Goal: Transaction & Acquisition: Purchase product/service

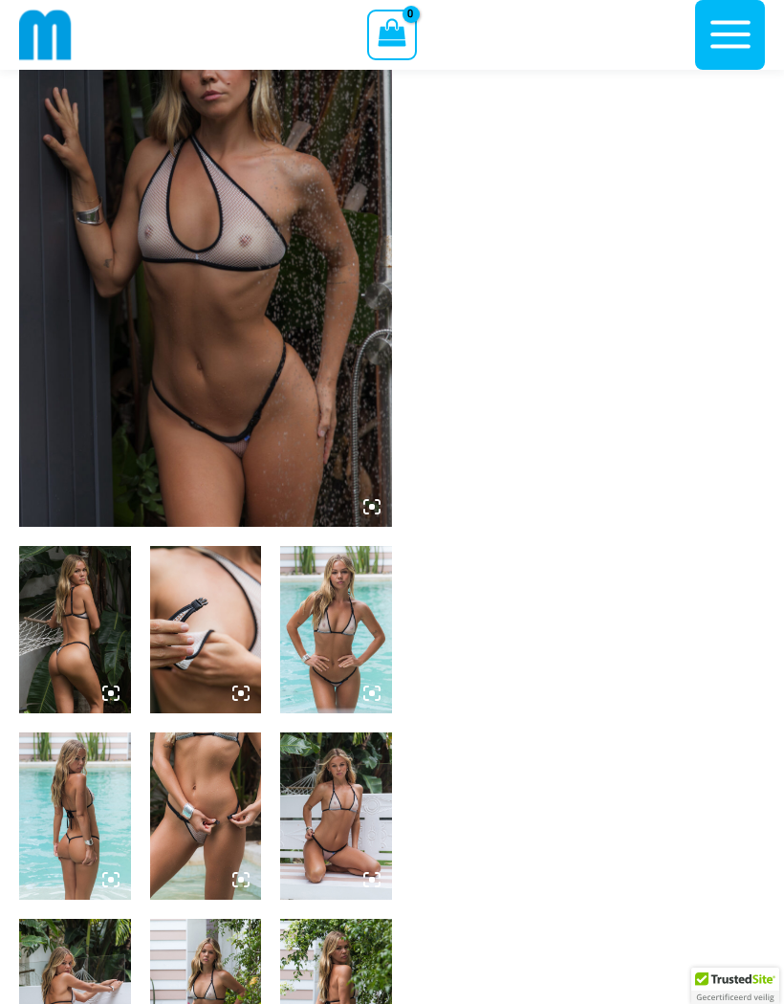
scroll to position [319, 0]
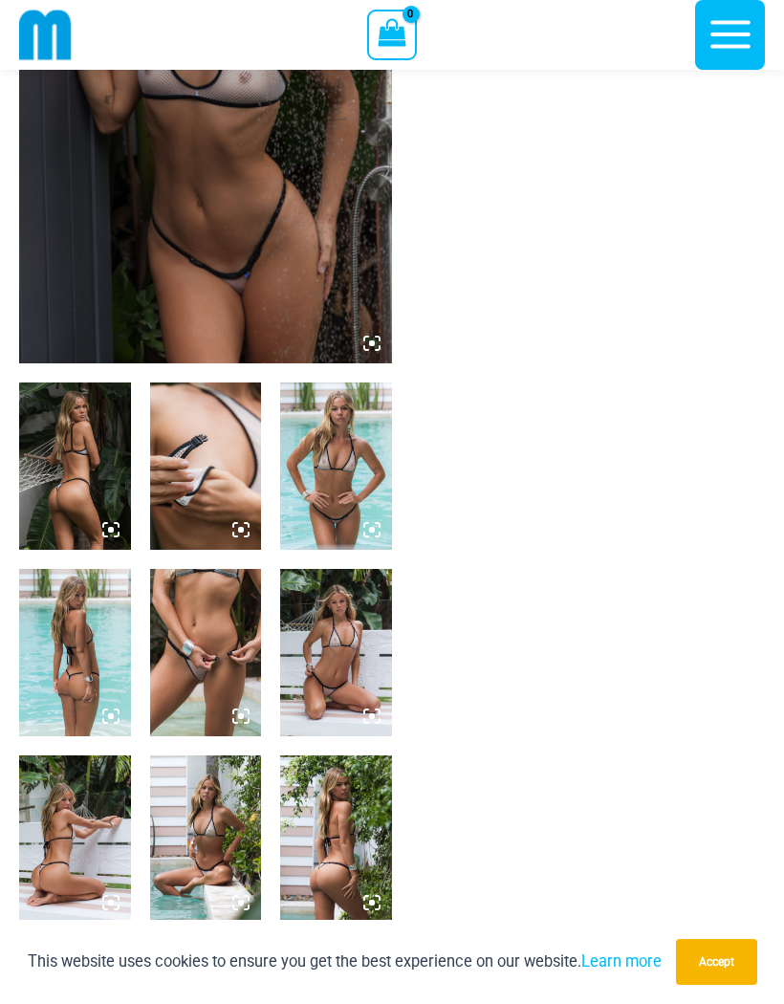
click at [195, 668] on img at bounding box center [206, 652] width 112 height 167
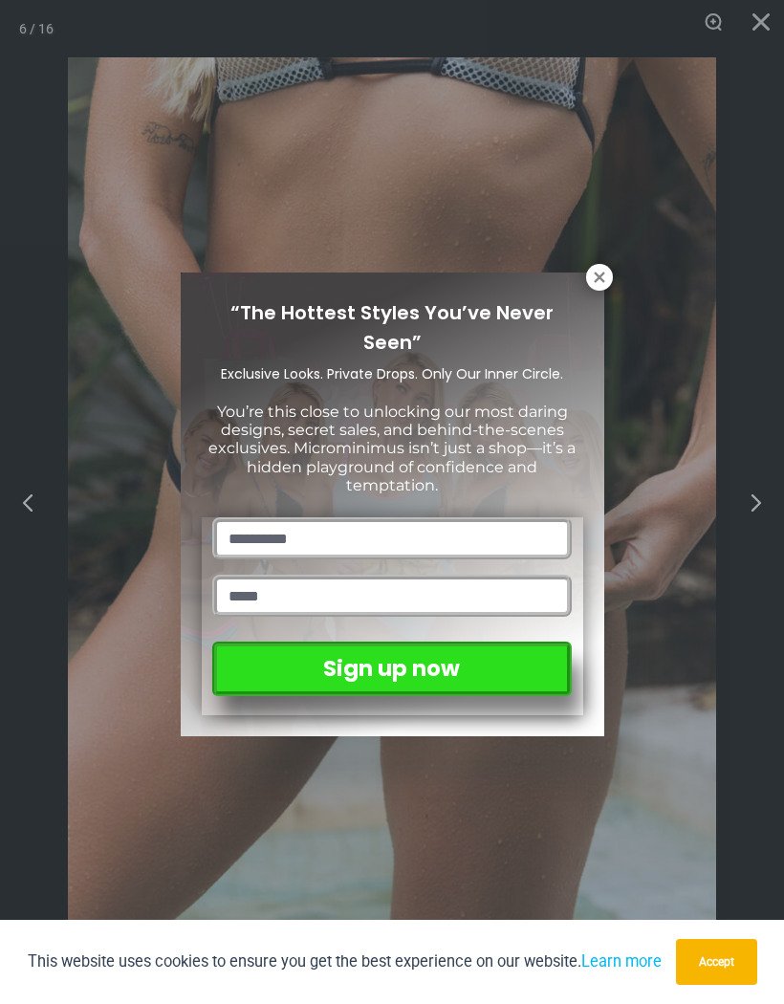
click at [578, 258] on div "“The Hottest Styles You’ve Never Seen” Exclusive Looks. Private Drops. Only Our…" at bounding box center [392, 502] width 784 height 1004
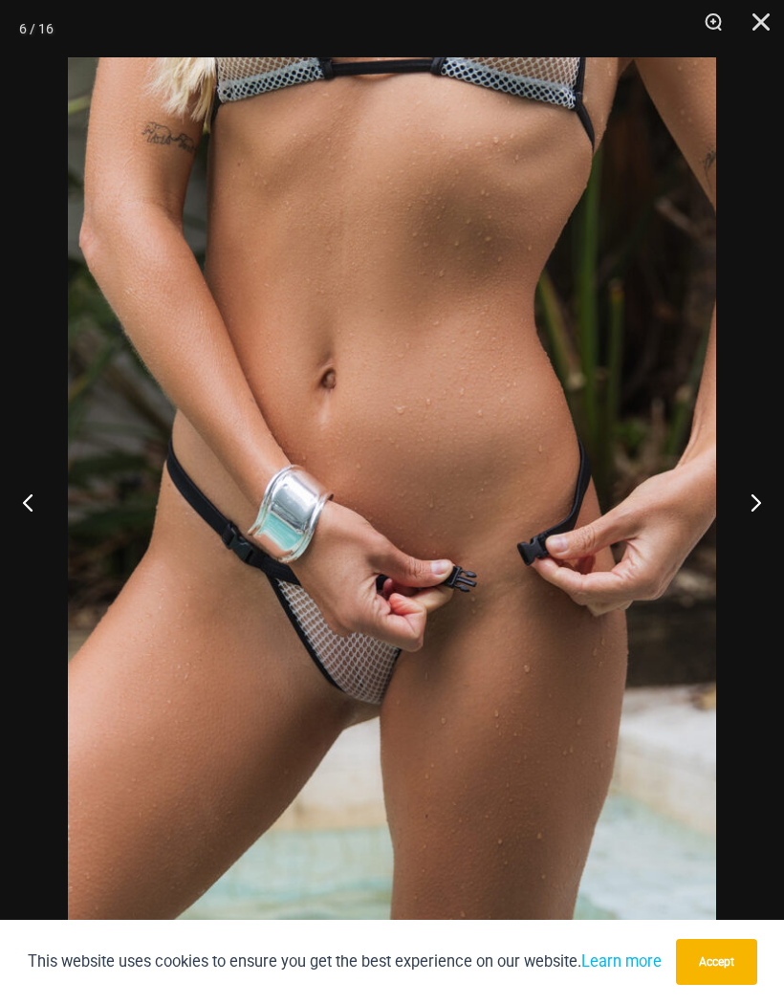
click at [756, 549] on button "Next" at bounding box center [748, 502] width 72 height 96
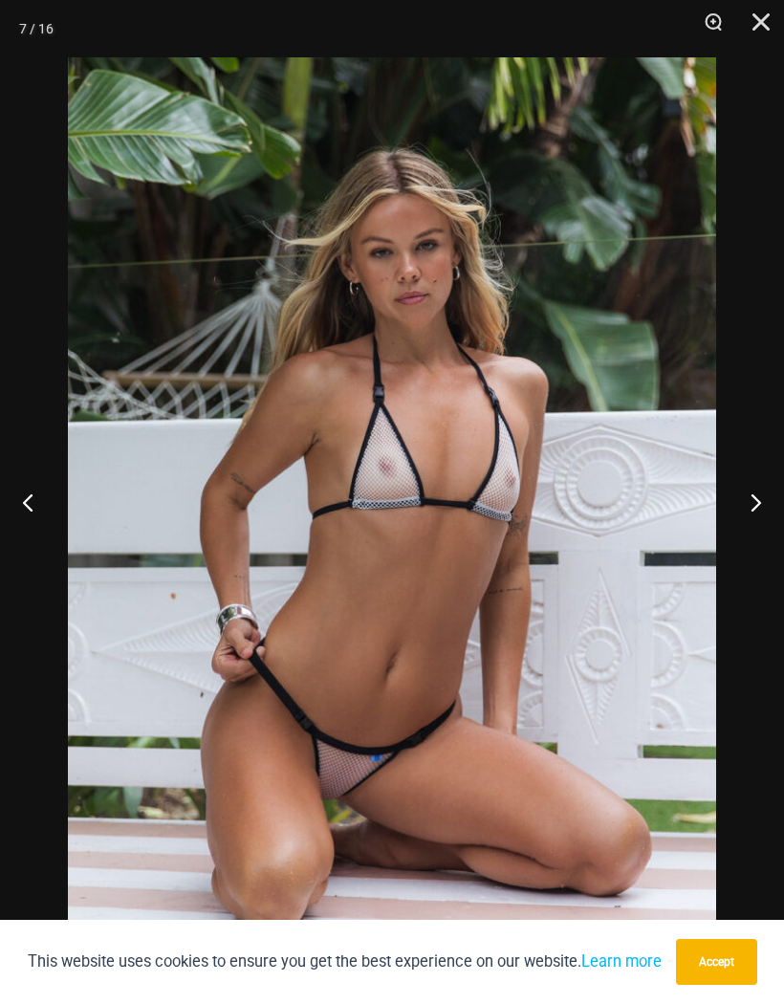
click at [774, 522] on button "Next" at bounding box center [748, 502] width 72 height 96
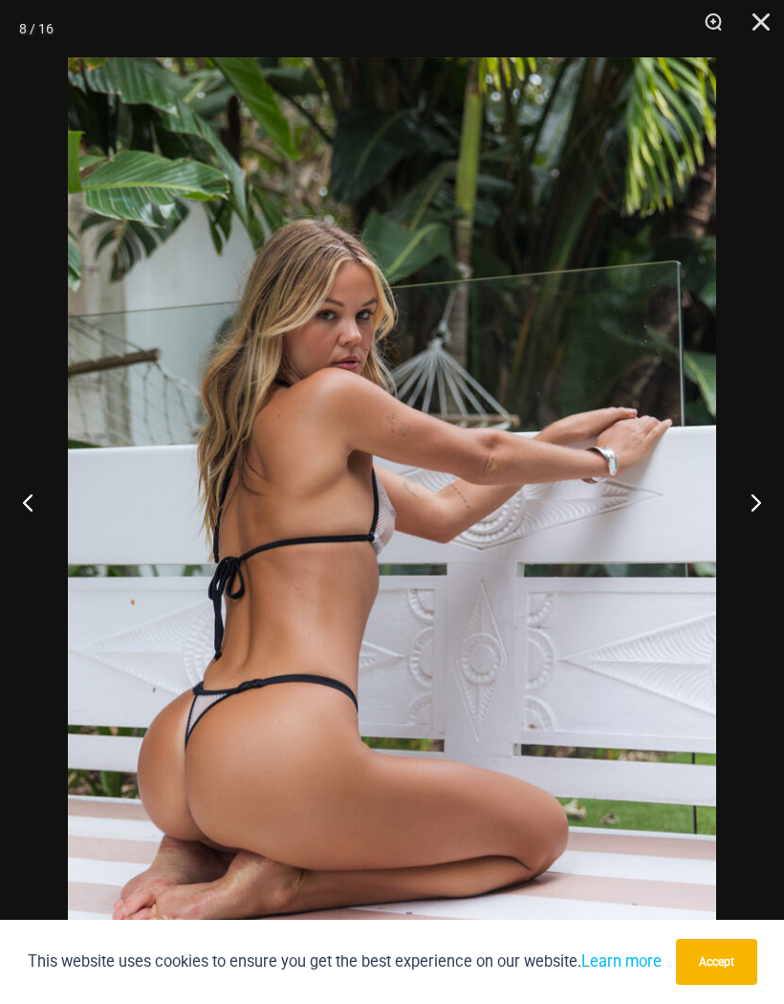
click at [754, 528] on button "Next" at bounding box center [748, 502] width 72 height 96
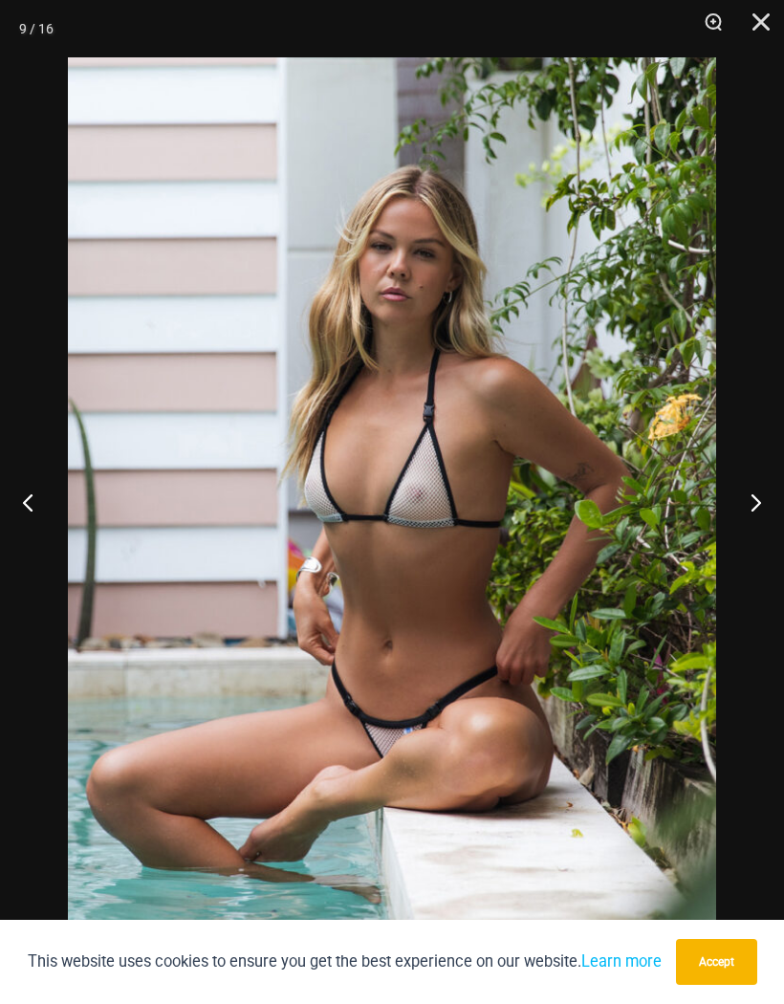
click at [759, 529] on button "Next" at bounding box center [748, 502] width 72 height 96
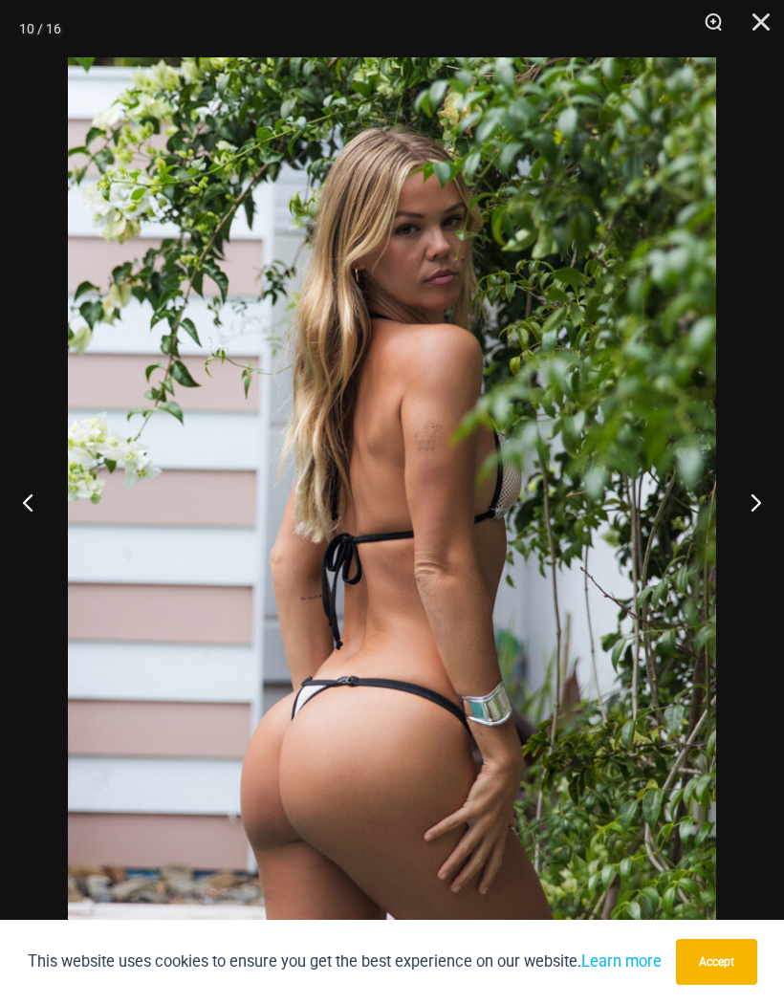
click at [760, 529] on button "Next" at bounding box center [748, 502] width 72 height 96
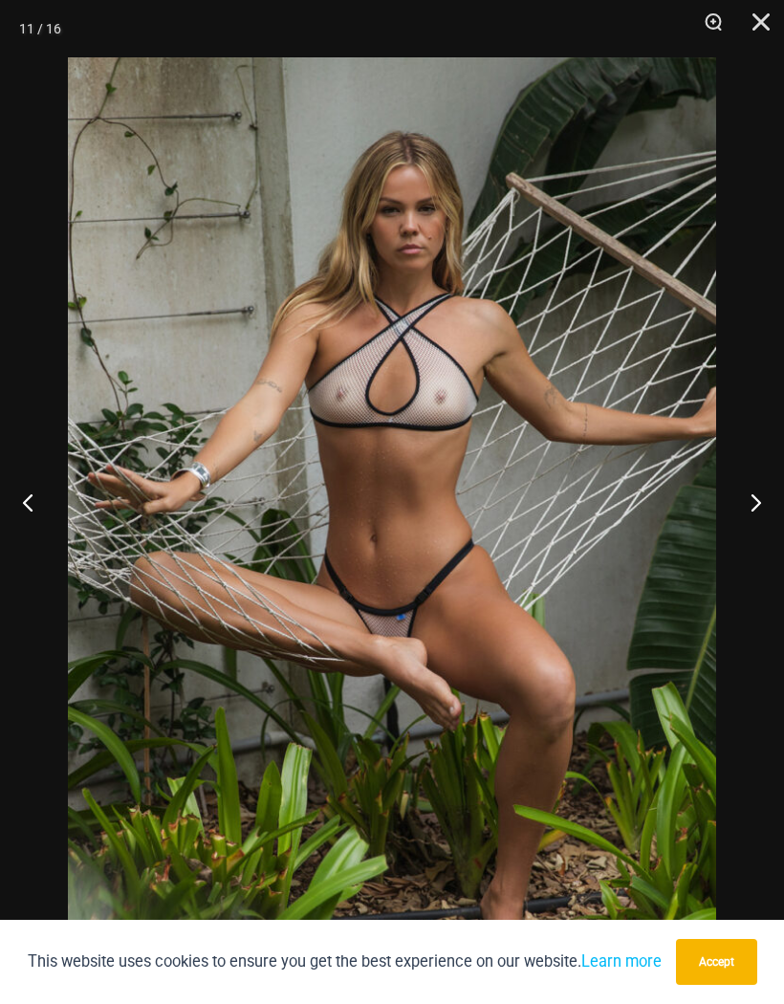
click at [760, 529] on button "Next" at bounding box center [748, 502] width 72 height 96
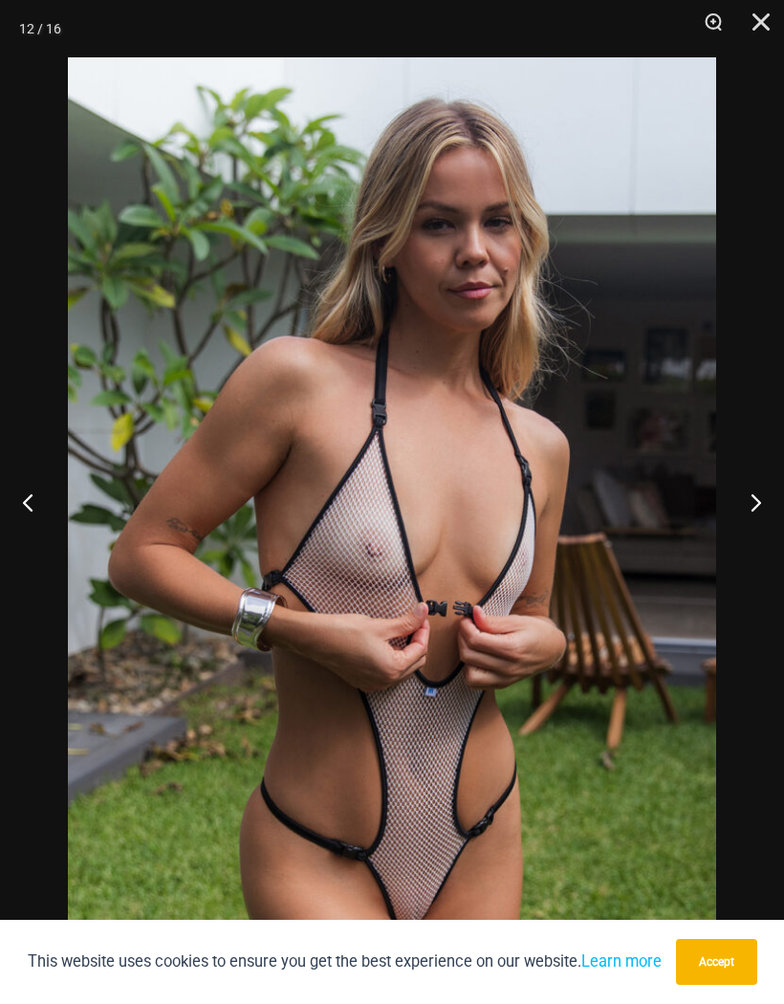
click at [765, 528] on button "Next" at bounding box center [748, 502] width 72 height 96
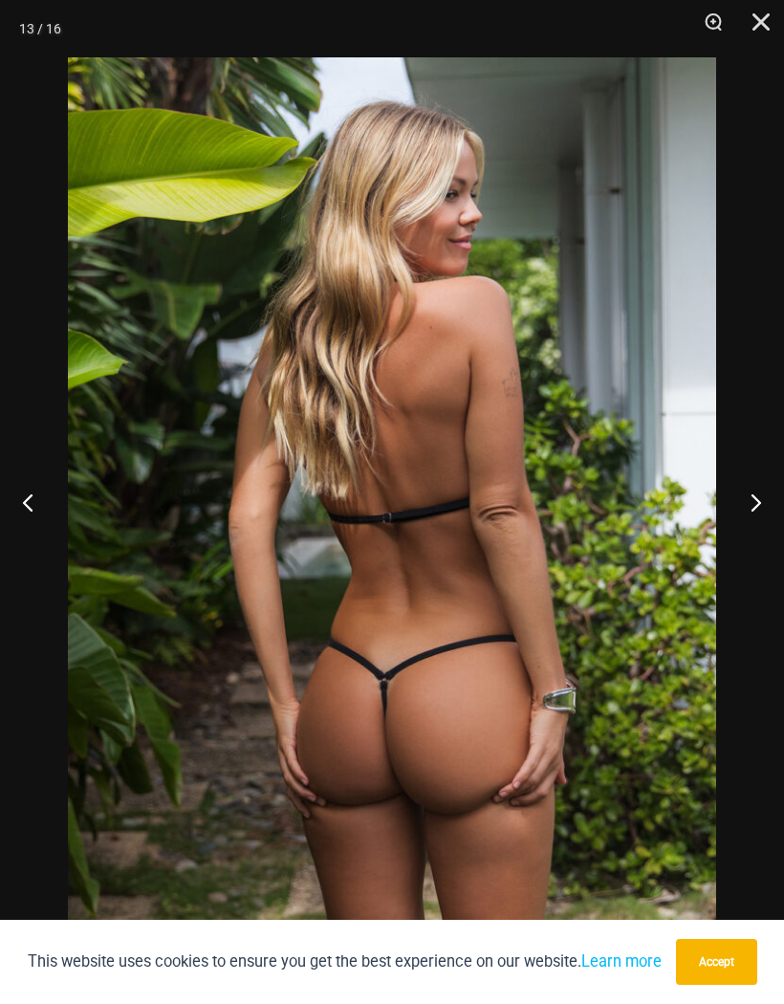
click at [25, 549] on button "Previous" at bounding box center [36, 502] width 72 height 96
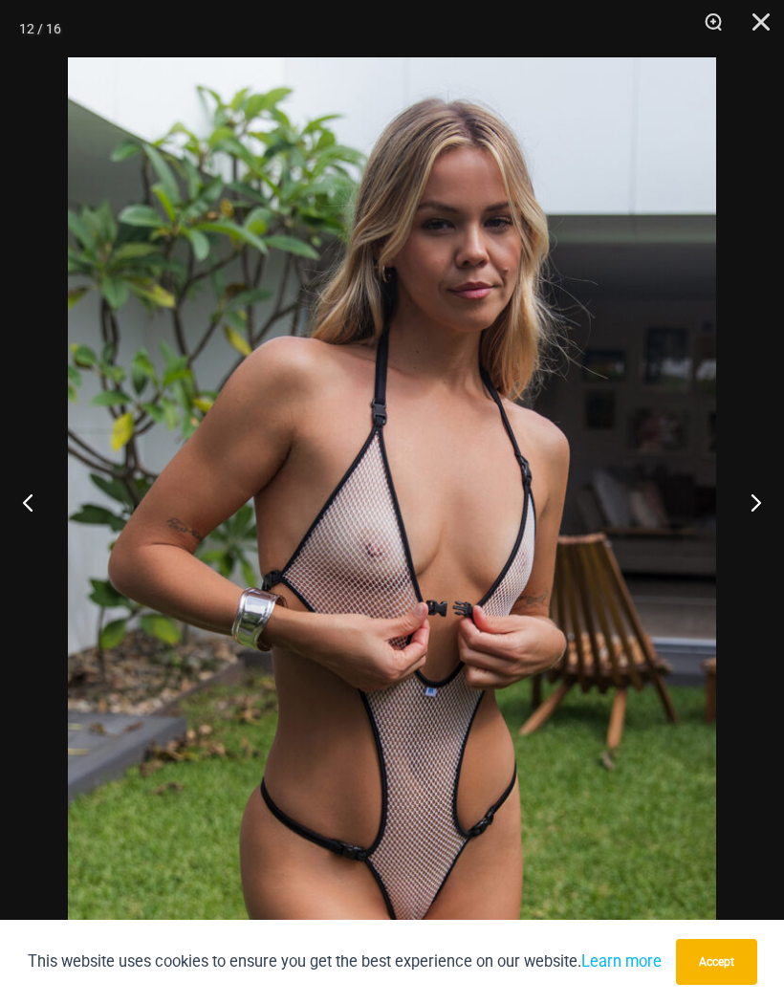
click at [761, 541] on button "Next" at bounding box center [748, 502] width 72 height 96
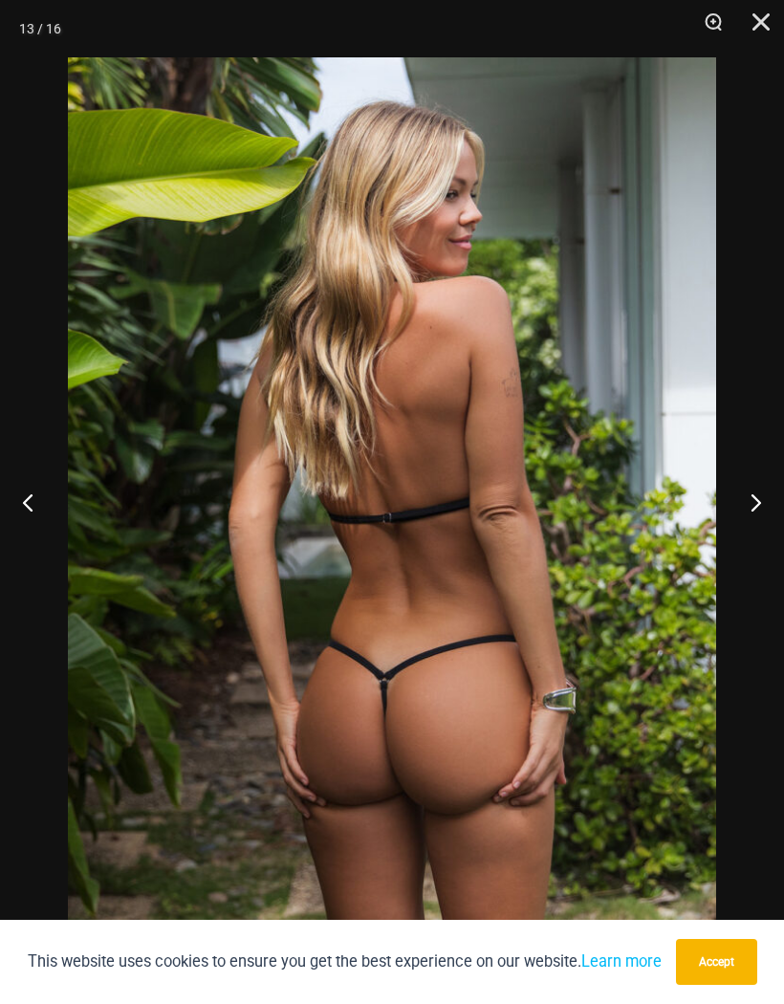
click at [42, 550] on button "Previous" at bounding box center [36, 502] width 72 height 96
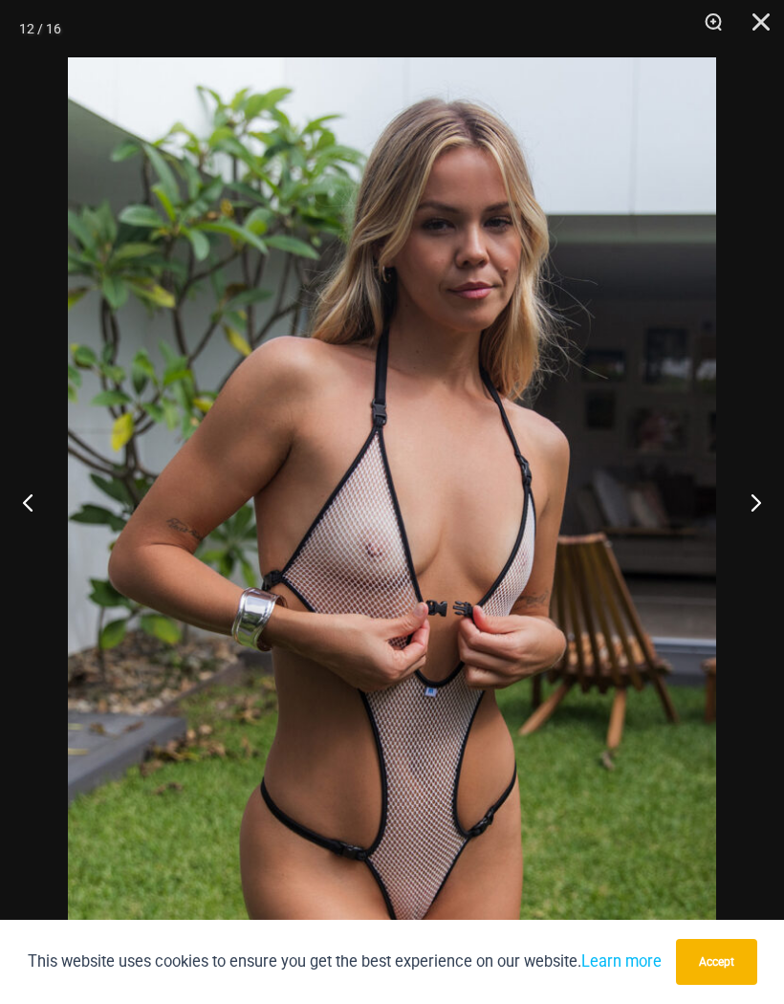
click at [742, 544] on button "Next" at bounding box center [748, 502] width 72 height 96
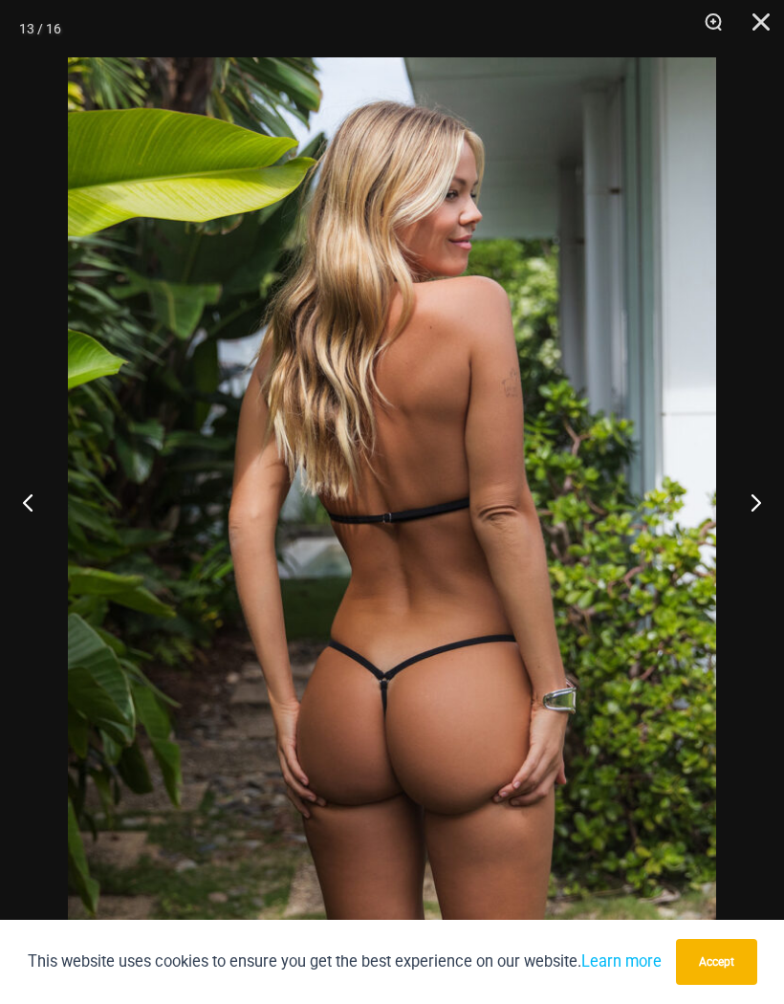
click at [753, 538] on button "Next" at bounding box center [748, 502] width 72 height 96
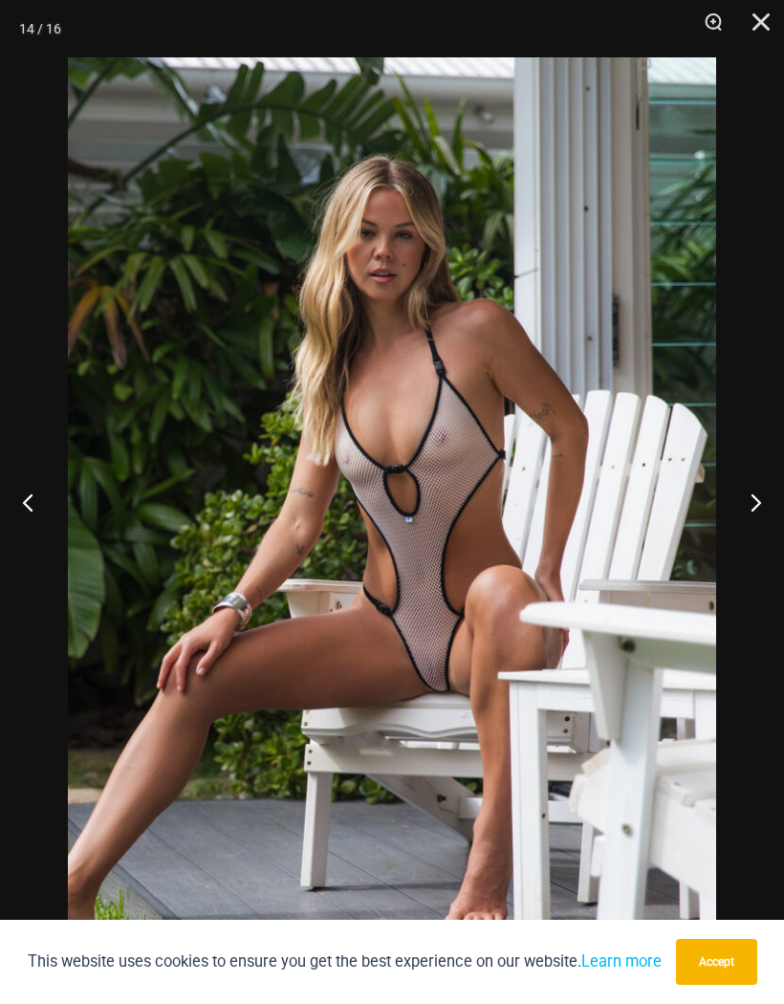
click at [755, 536] on button "Next" at bounding box center [748, 502] width 72 height 96
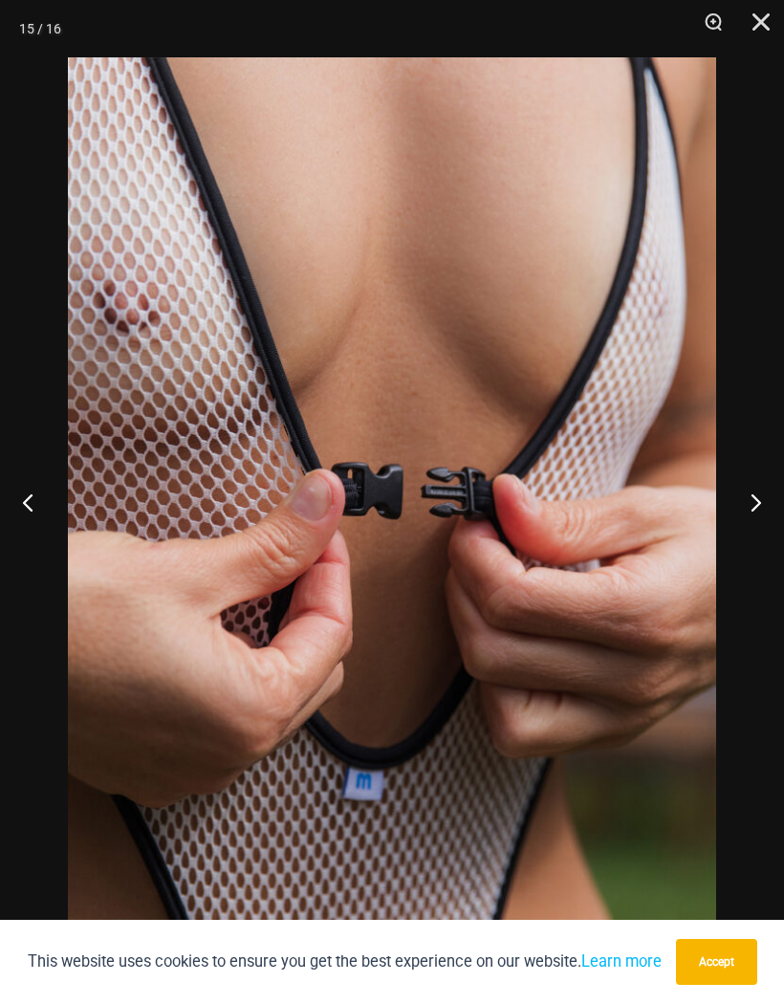
click at [762, 535] on button "Next" at bounding box center [748, 502] width 72 height 96
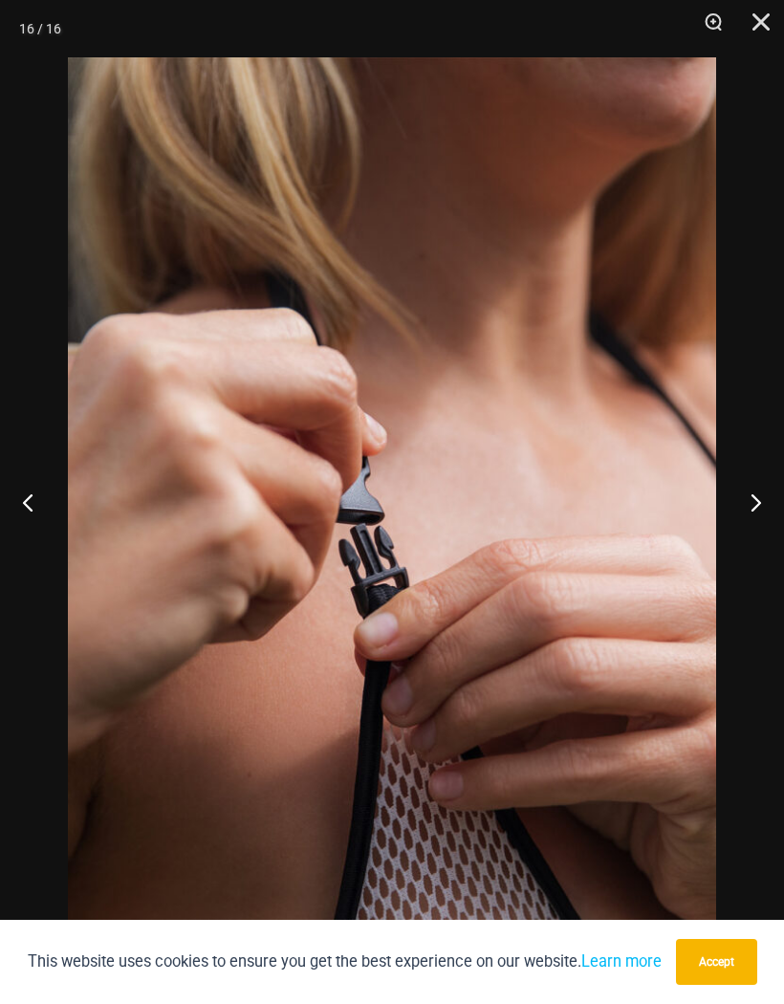
click at [771, 536] on button "Next" at bounding box center [748, 502] width 72 height 96
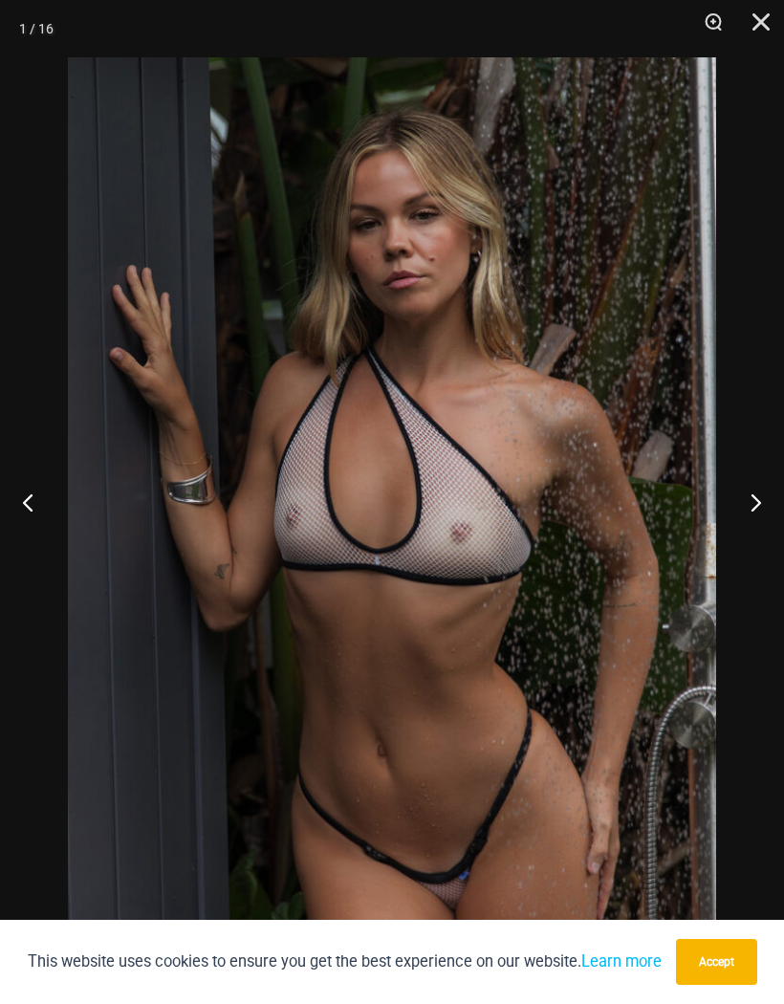
click at [32, 540] on button "Previous" at bounding box center [36, 502] width 72 height 96
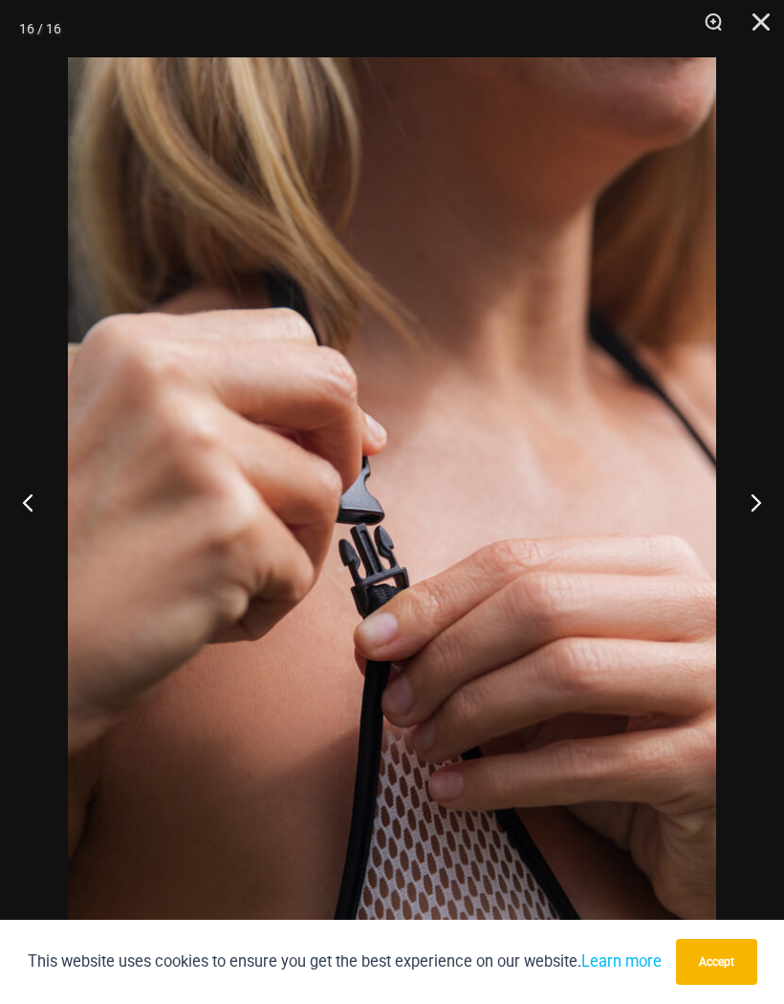
click at [767, 535] on button "Next" at bounding box center [748, 502] width 72 height 96
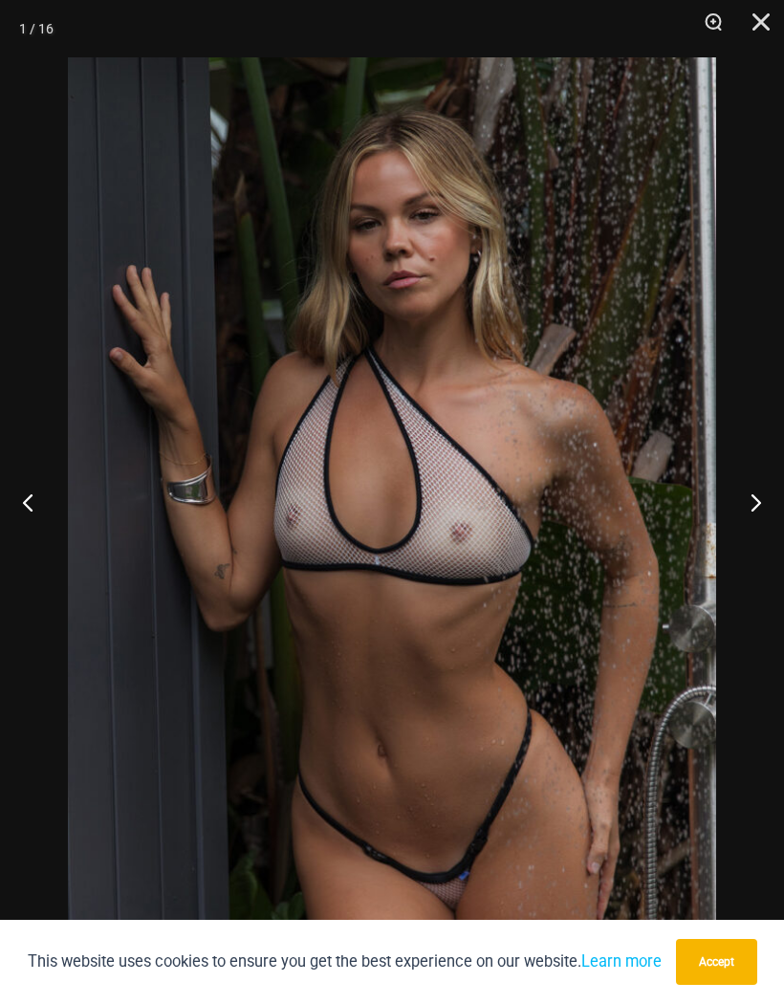
click at [757, 537] on button "Next" at bounding box center [748, 502] width 72 height 96
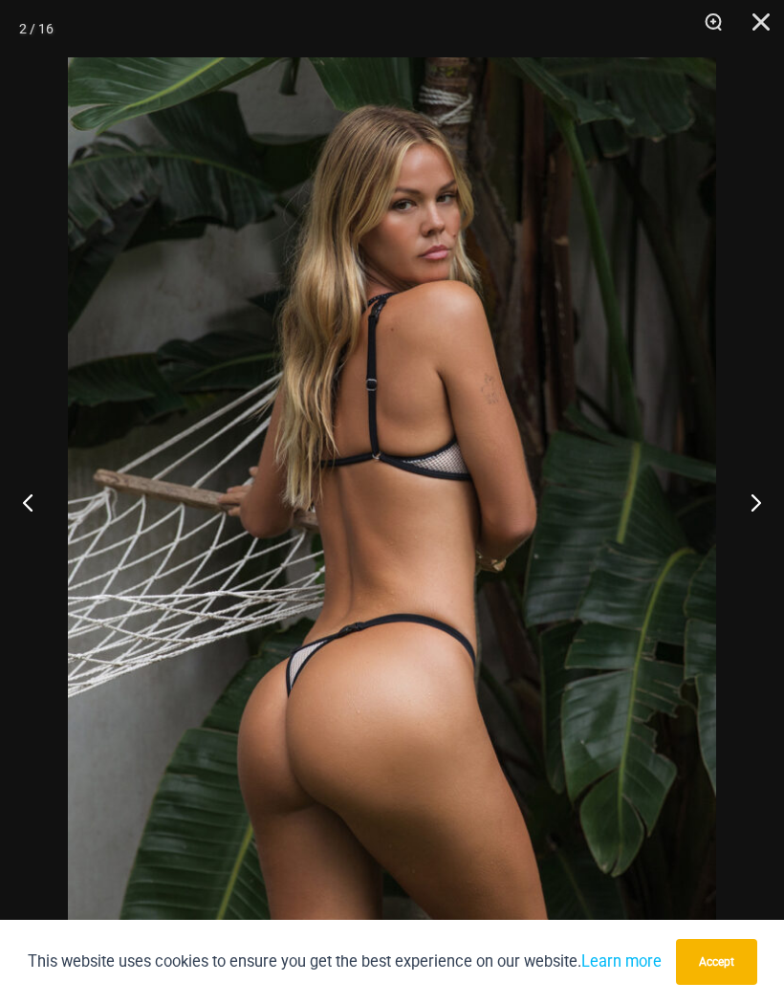
click at [770, 535] on button "Next" at bounding box center [748, 502] width 72 height 96
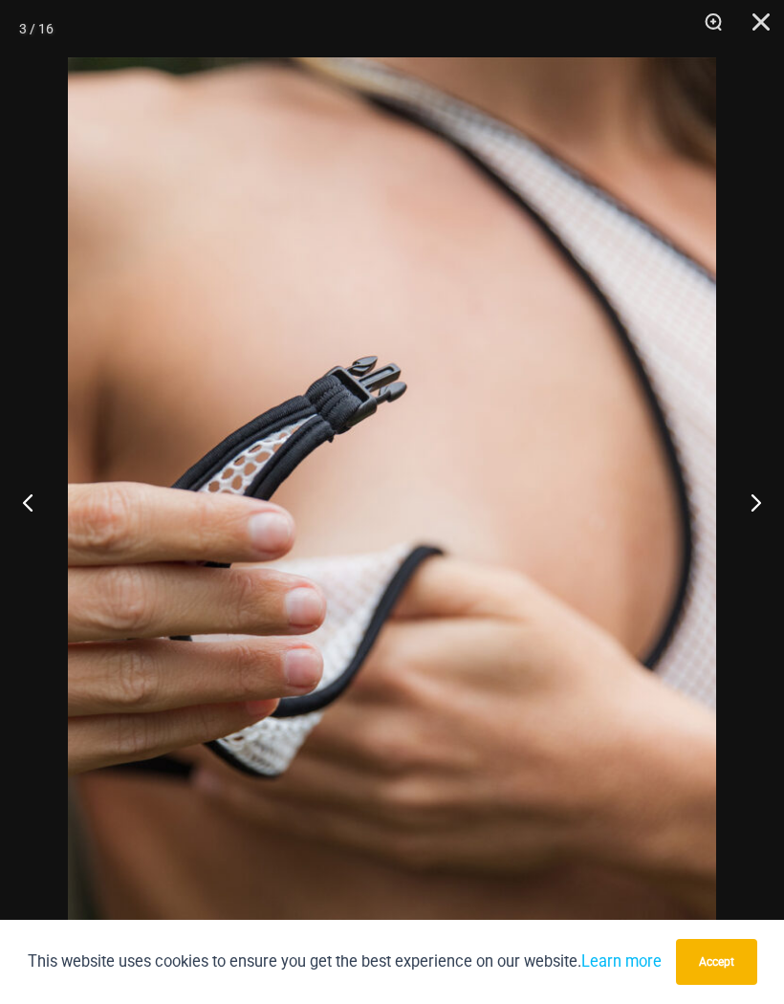
click at [771, 533] on button "Next" at bounding box center [748, 502] width 72 height 96
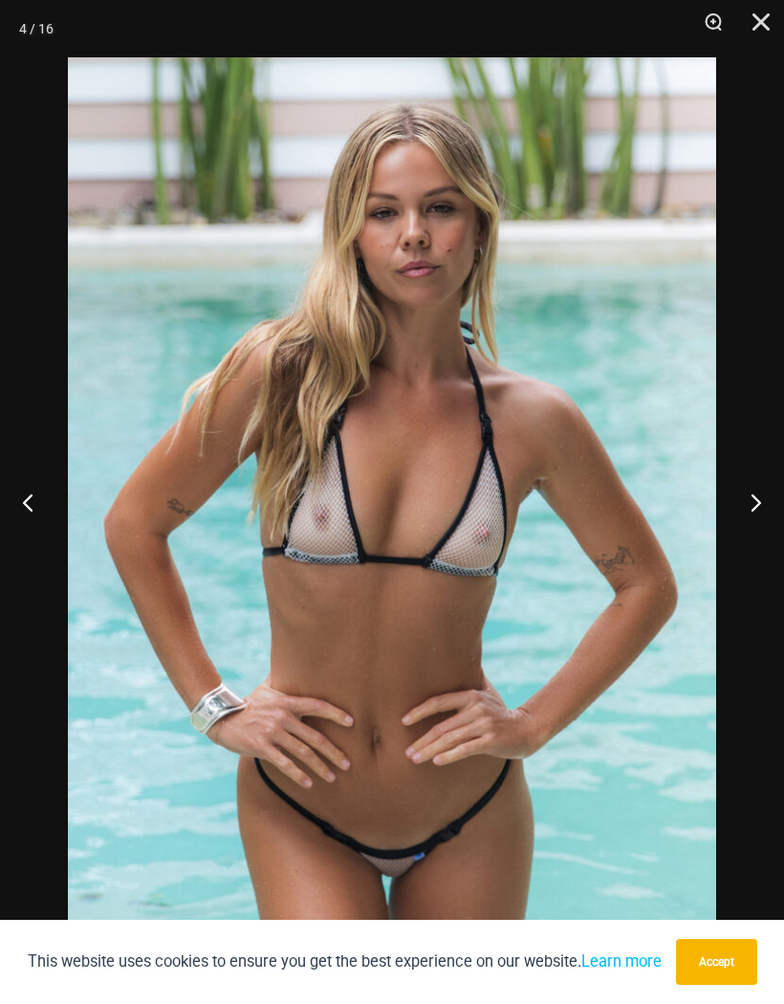
click at [27, 543] on button "Previous" at bounding box center [36, 502] width 72 height 96
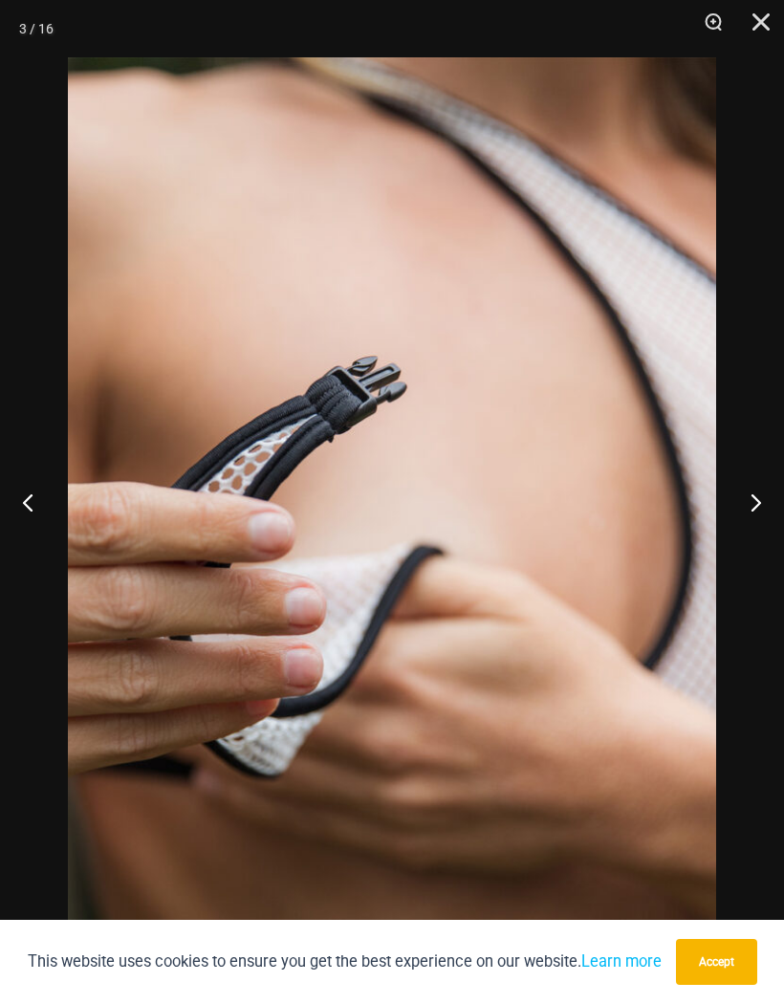
click at [751, 19] on button "Close" at bounding box center [754, 28] width 48 height 57
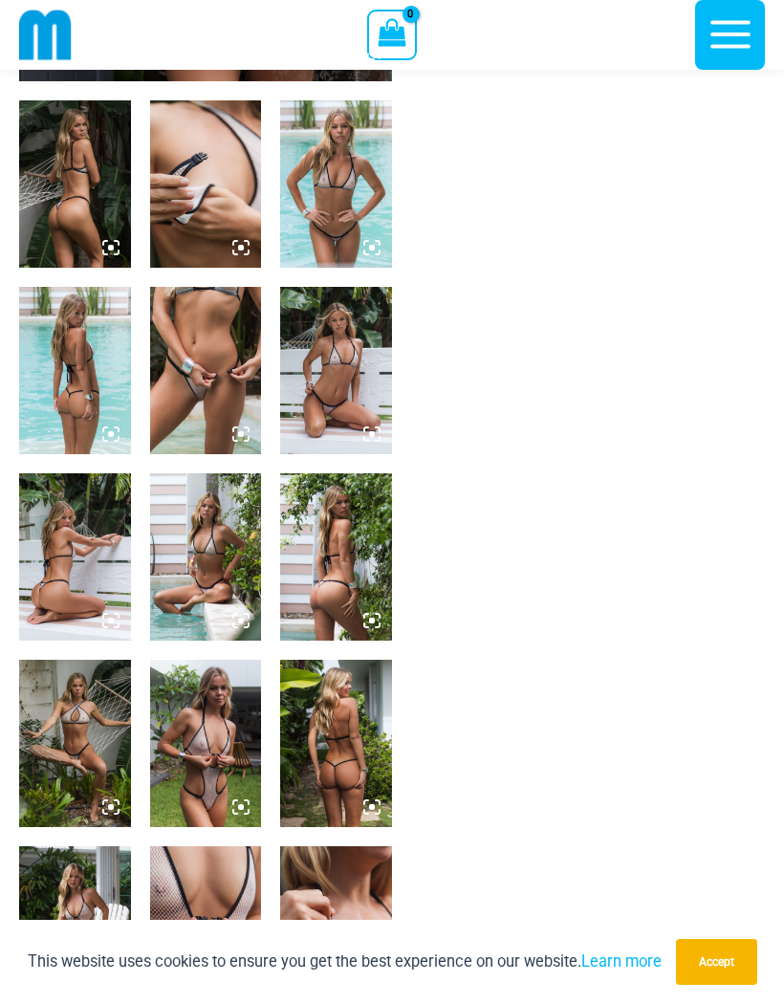
scroll to position [536, 0]
